Goal: Transaction & Acquisition: Purchase product/service

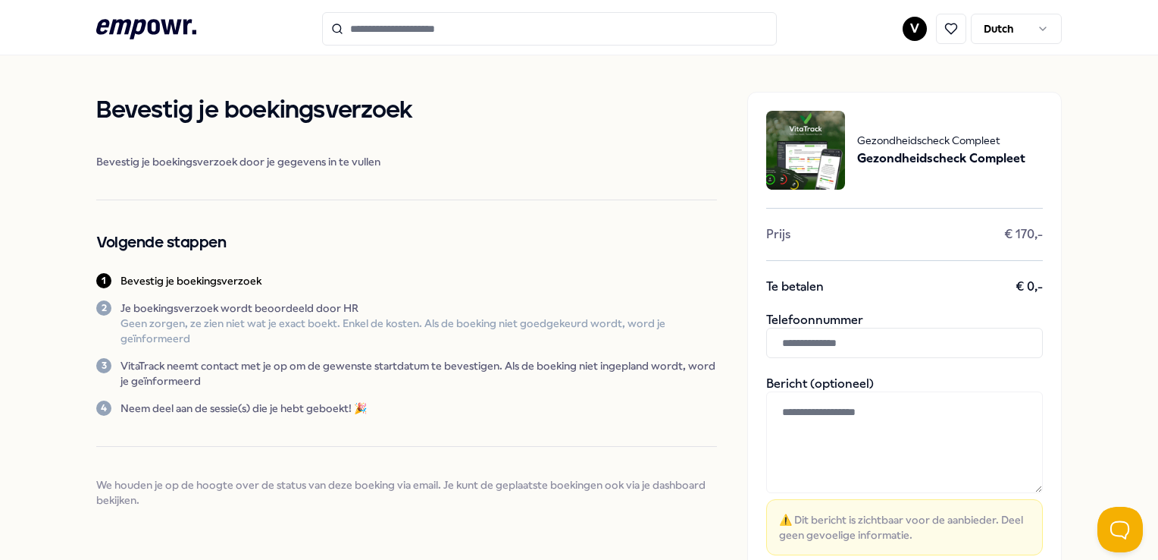
click at [895, 147] on span "Gezondheidscheck Compleet" at bounding box center [941, 140] width 168 height 17
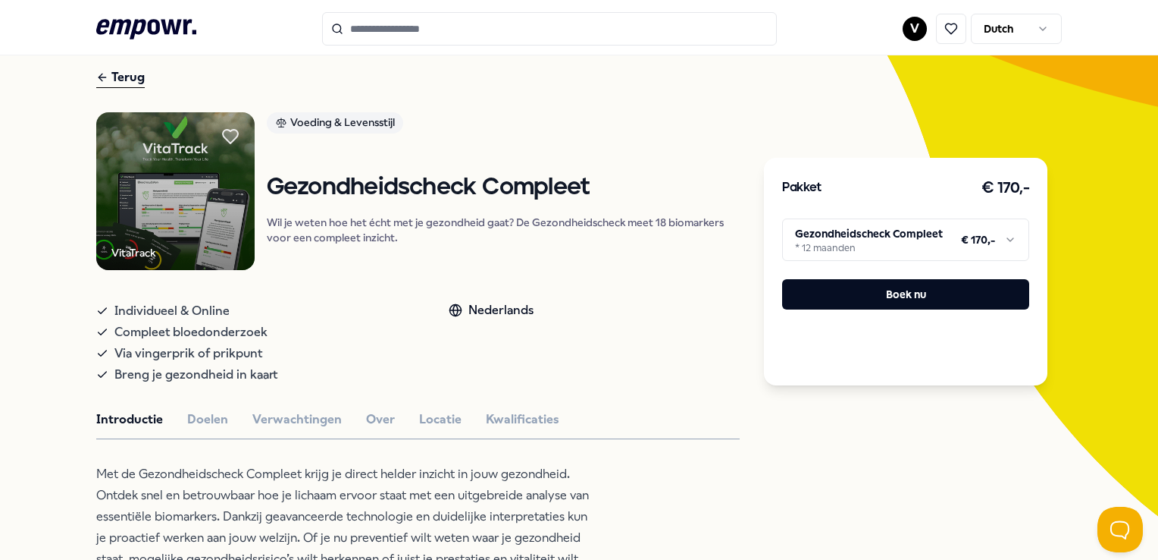
scroll to position [152, 0]
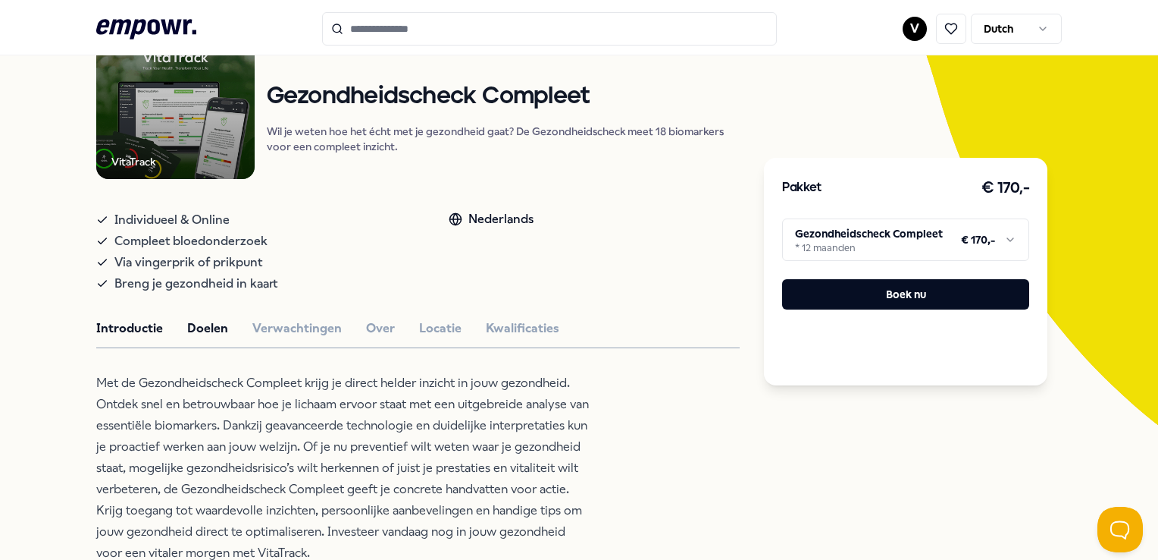
click at [209, 331] on button "Doelen" at bounding box center [207, 328] width 41 height 20
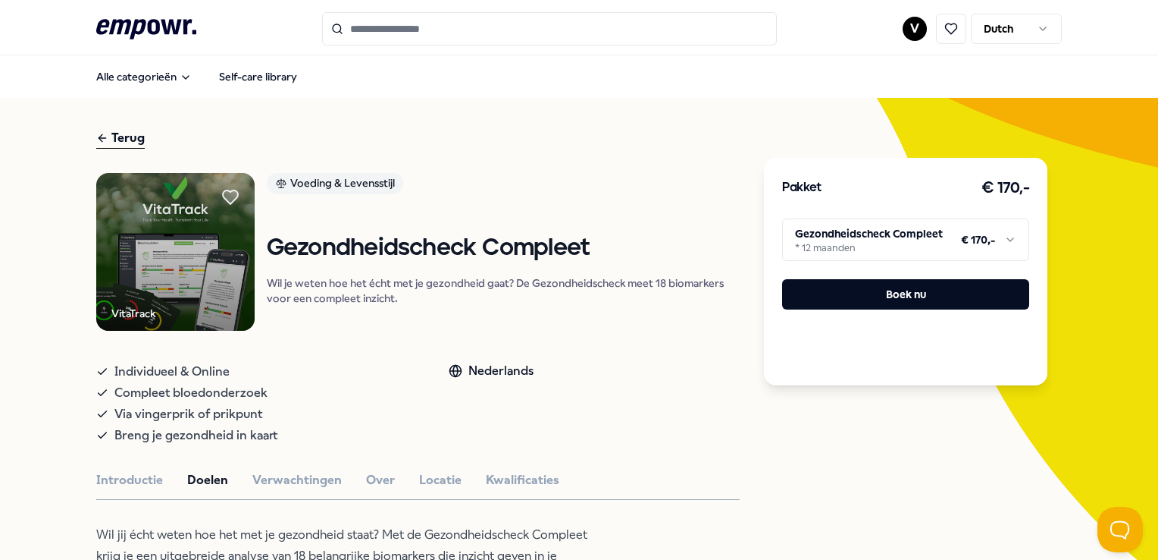
scroll to position [227, 0]
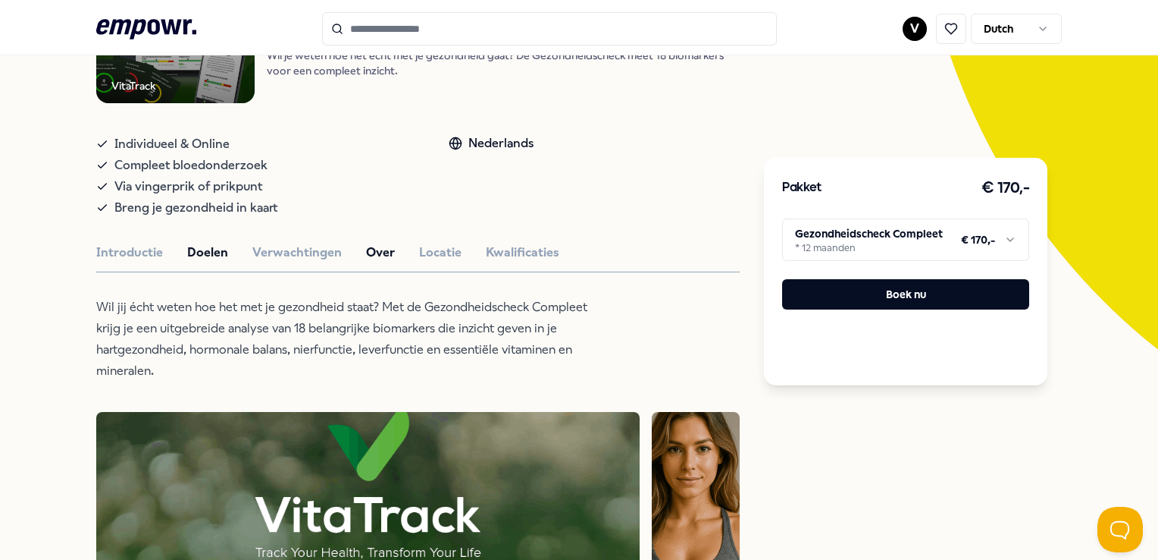
click at [385, 249] on button "Over" at bounding box center [380, 253] width 29 height 20
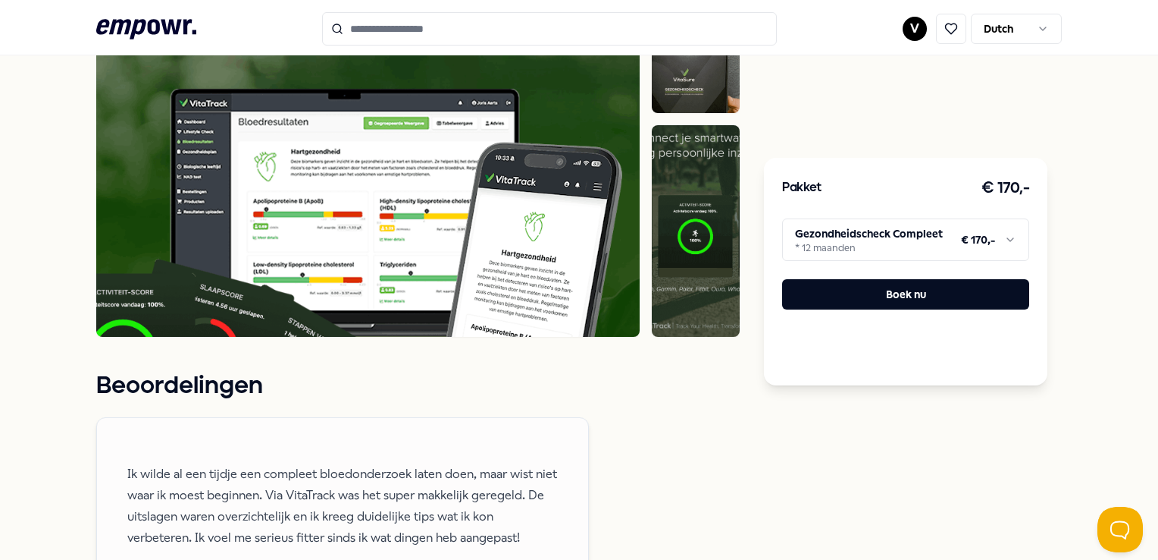
scroll to position [379, 0]
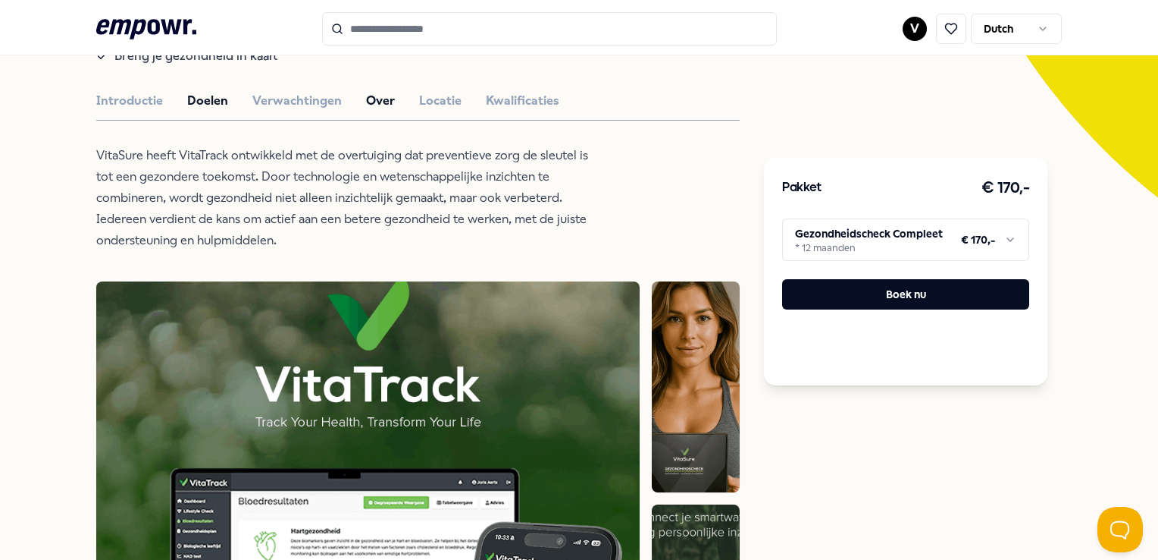
click at [191, 97] on button "Doelen" at bounding box center [207, 101] width 41 height 20
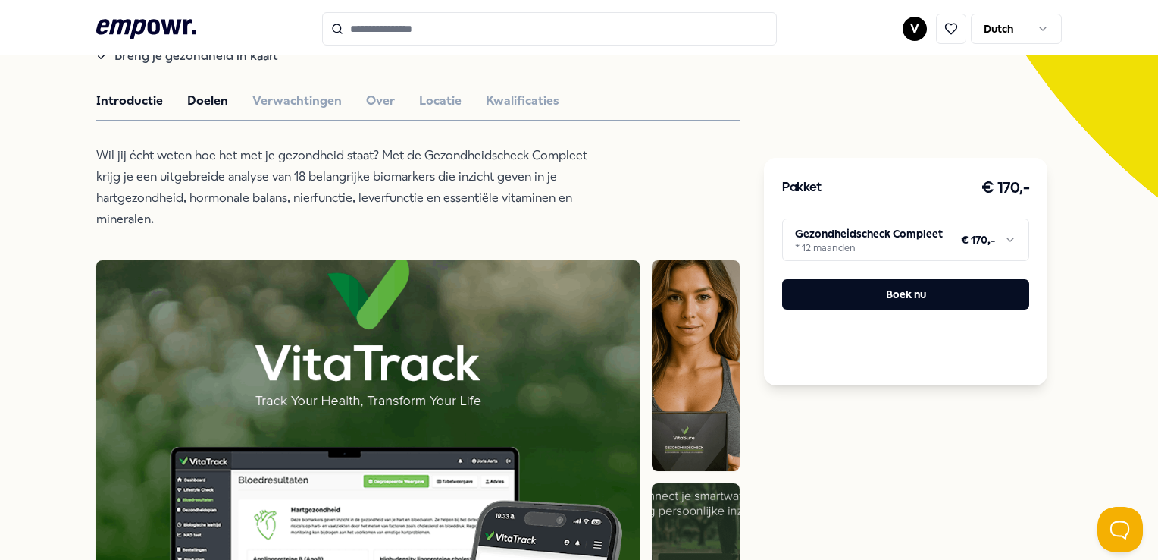
click at [147, 93] on button "Introductie" at bounding box center [129, 101] width 67 height 20
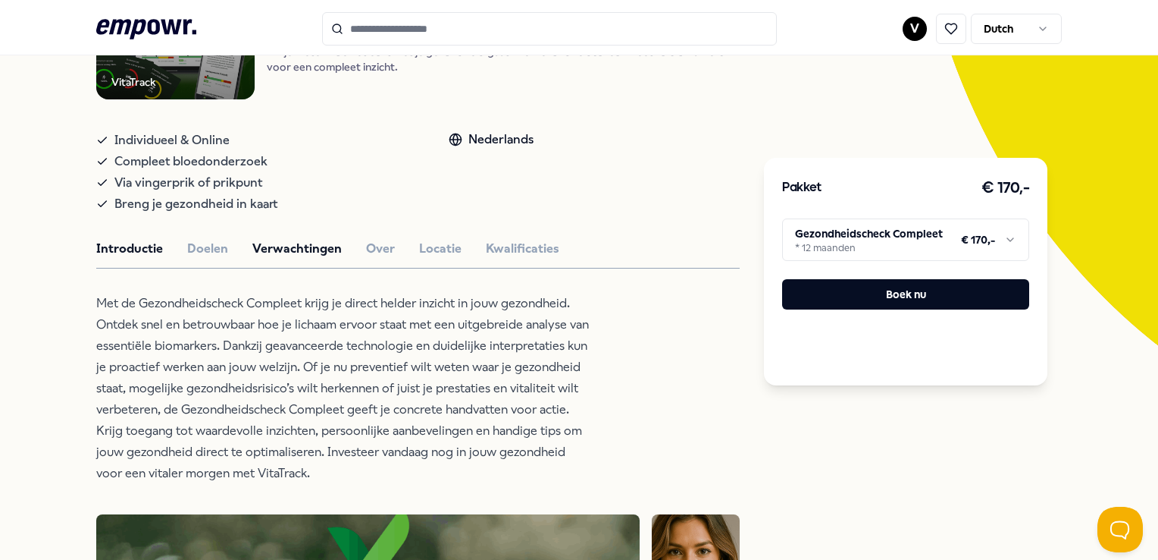
scroll to position [227, 0]
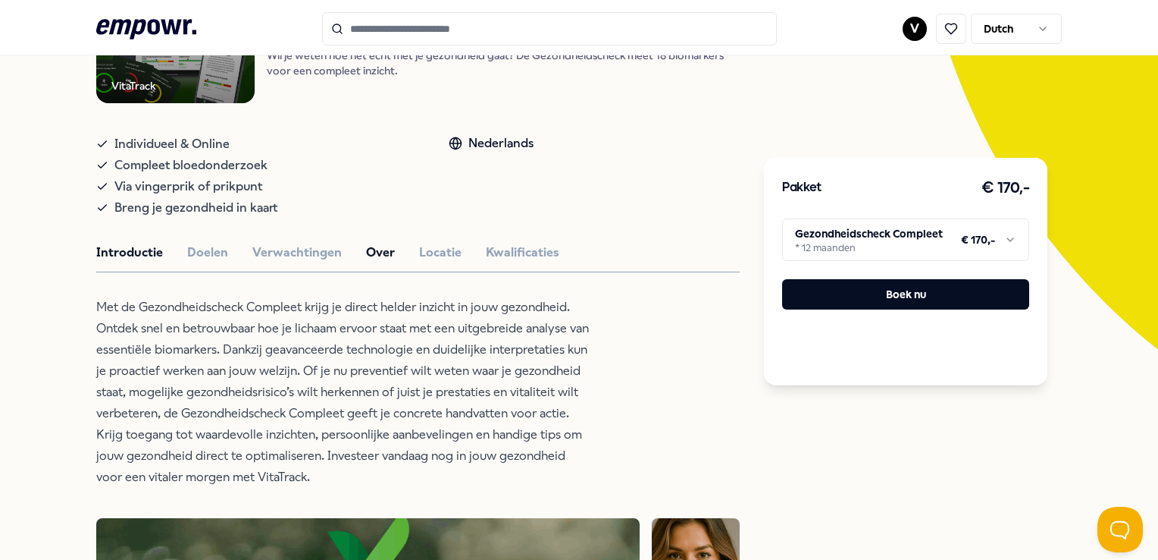
click at [370, 250] on button "Over" at bounding box center [380, 253] width 29 height 20
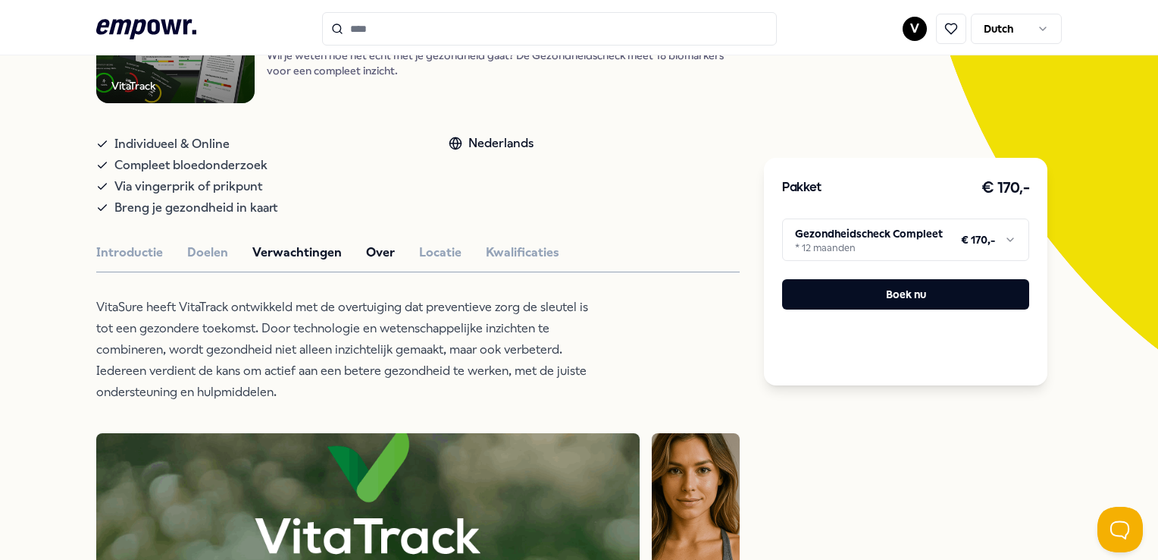
click at [301, 253] on button "Verwachtingen" at bounding box center [296, 253] width 89 height 20
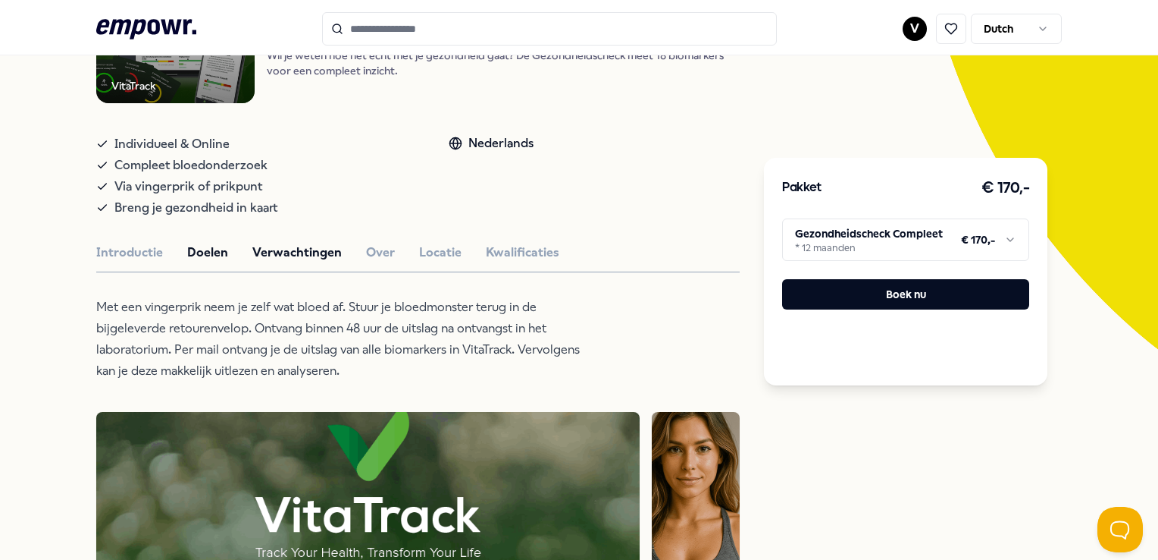
click at [205, 248] on button "Doelen" at bounding box center [207, 253] width 41 height 20
